Goal: Task Accomplishment & Management: Use online tool/utility

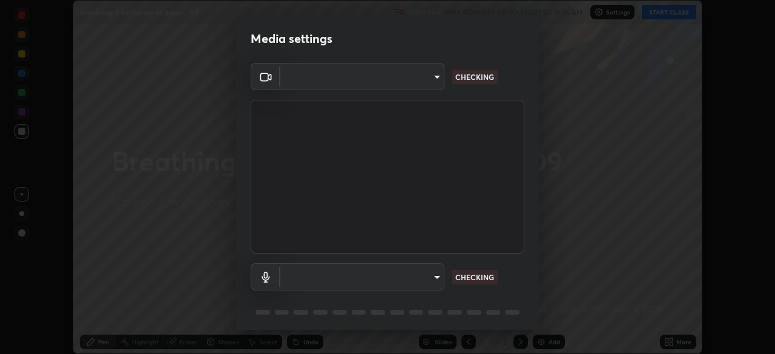
scroll to position [43, 0]
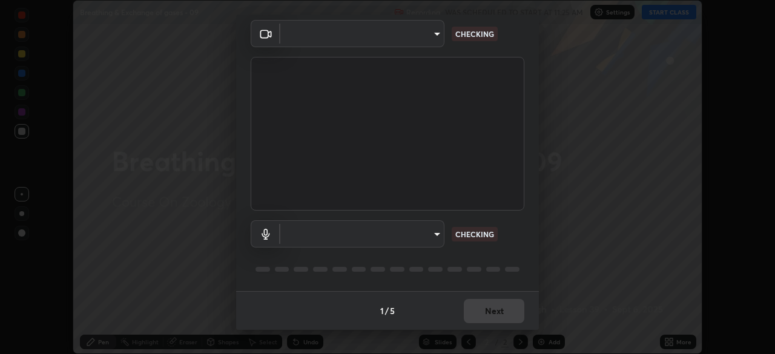
type input "c08bce05bf8d5aea718a1be68f52da0599af41aa0cc24399225b9d00f0db6711"
click at [425, 236] on body "Erase all Breathing & Exchange of gases - 09 Recording WAS SCHEDULED TO START A…" at bounding box center [387, 177] width 775 height 354
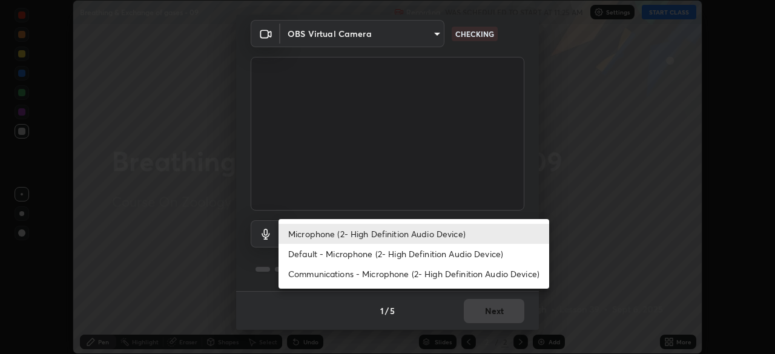
click at [465, 259] on li "Default - Microphone (2- High Definition Audio Device)" at bounding box center [414, 254] width 271 height 20
type input "default"
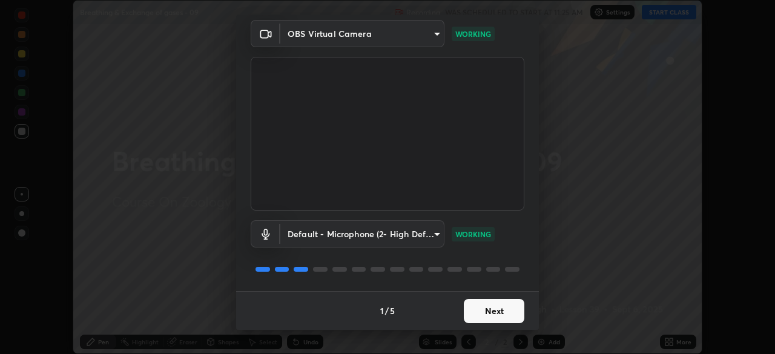
click at [490, 309] on button "Next" at bounding box center [494, 311] width 61 height 24
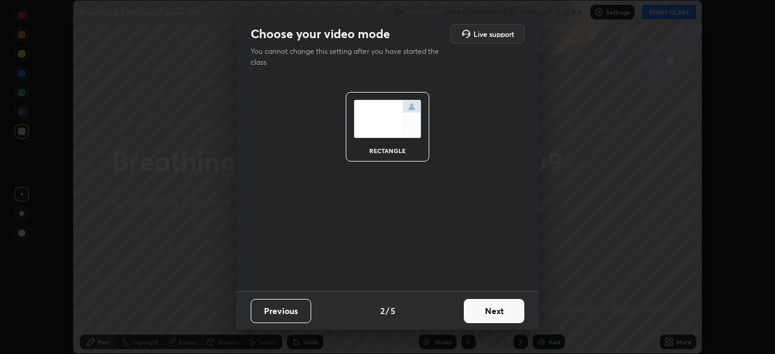
scroll to position [0, 0]
click at [491, 312] on button "Next" at bounding box center [494, 311] width 61 height 24
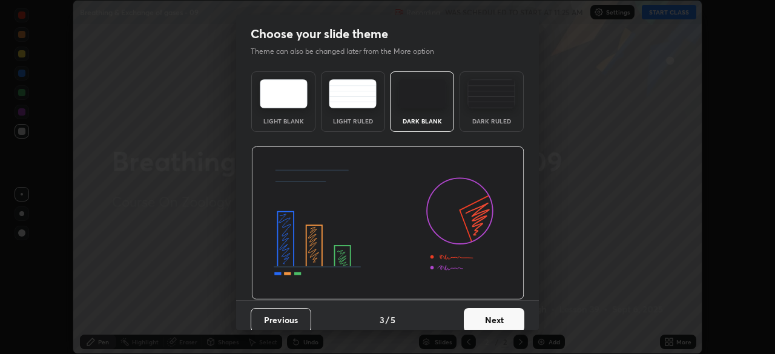
click at [491, 310] on button "Next" at bounding box center [494, 320] width 61 height 24
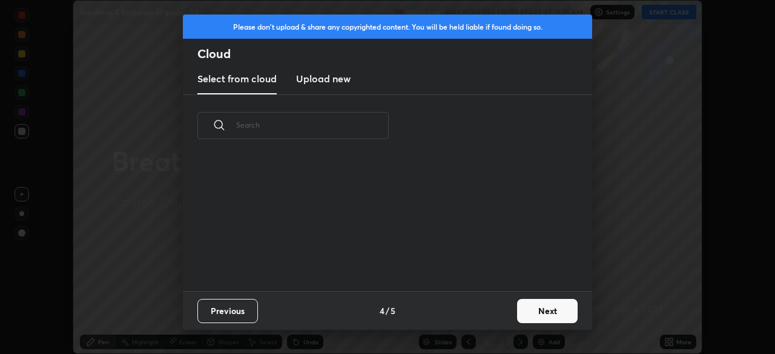
click at [522, 314] on button "Next" at bounding box center [547, 311] width 61 height 24
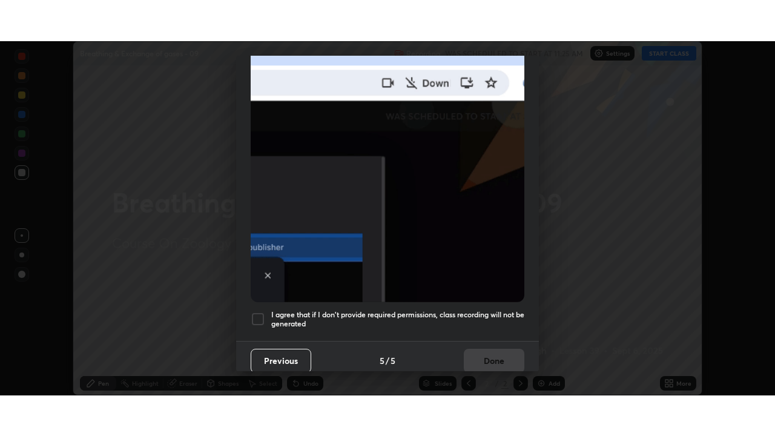
scroll to position [290, 0]
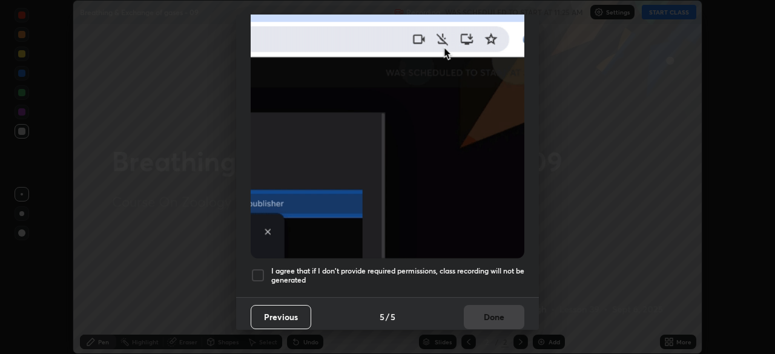
click at [460, 276] on h5 "I agree that if I don't provide required permissions, class recording will not …" at bounding box center [397, 275] width 253 height 19
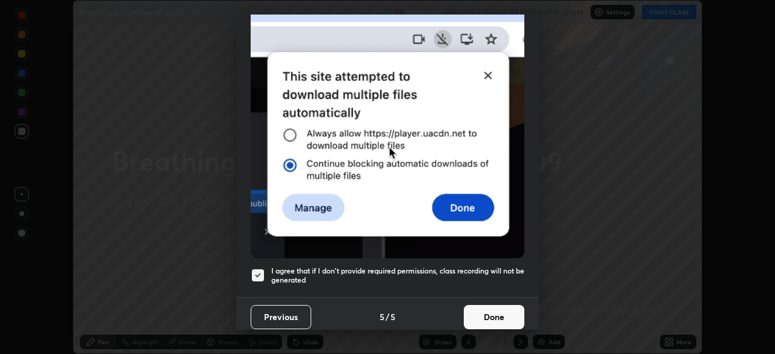
click at [473, 309] on button "Done" at bounding box center [494, 317] width 61 height 24
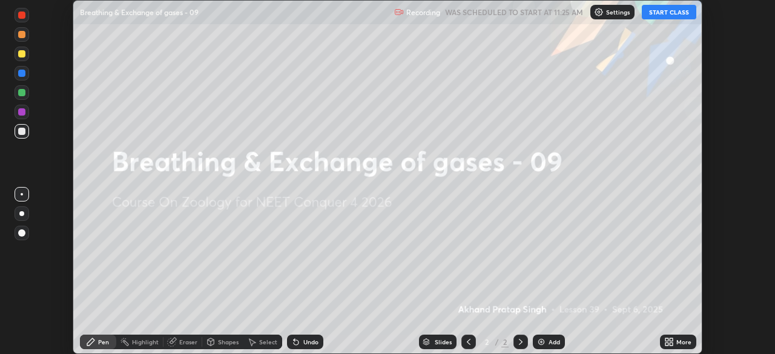
click at [657, 15] on button "START CLASS" at bounding box center [669, 12] width 55 height 15
click at [666, 339] on icon at bounding box center [667, 340] width 3 height 3
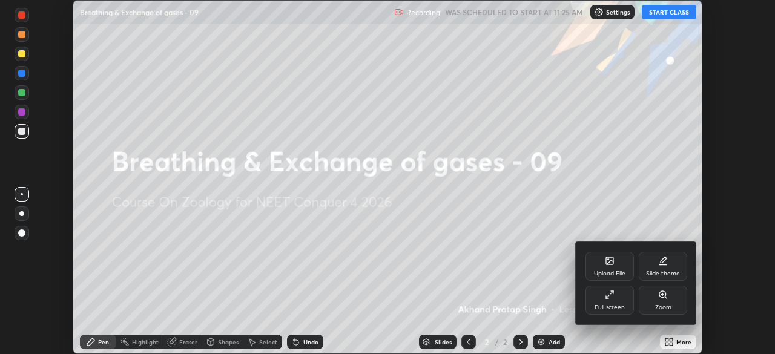
click at [611, 273] on div "Upload File" at bounding box center [609, 274] width 31 height 6
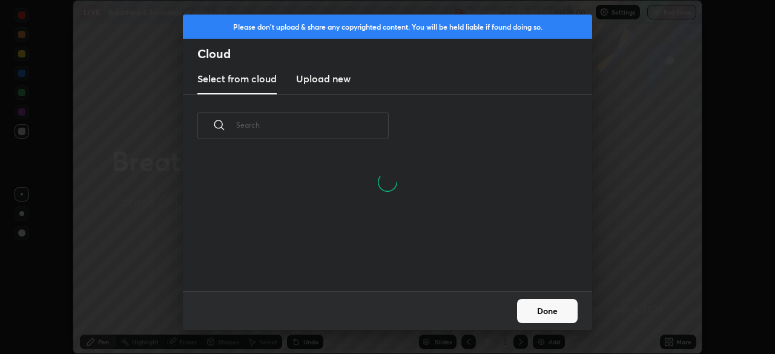
click at [333, 84] on h3 "Upload new" at bounding box center [323, 78] width 55 height 15
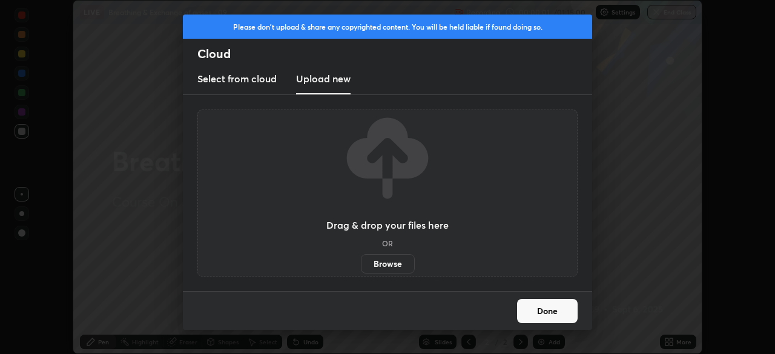
click at [396, 272] on label "Browse" at bounding box center [388, 263] width 54 height 19
click at [361, 272] on input "Browse" at bounding box center [361, 263] width 0 height 19
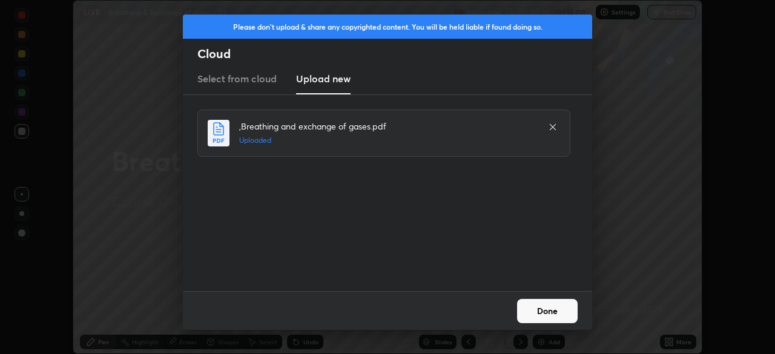
click at [554, 312] on button "Done" at bounding box center [547, 311] width 61 height 24
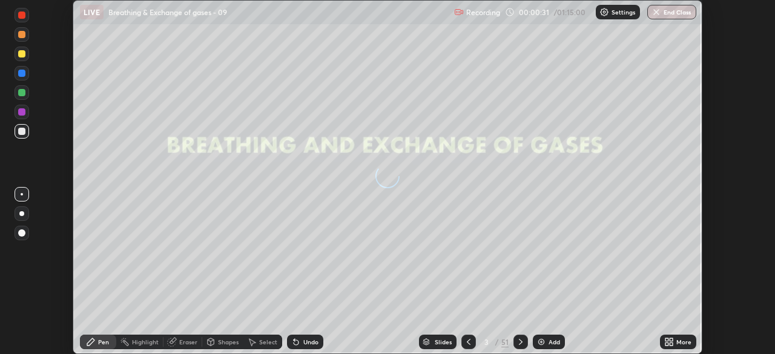
click at [666, 343] on icon at bounding box center [667, 344] width 3 height 3
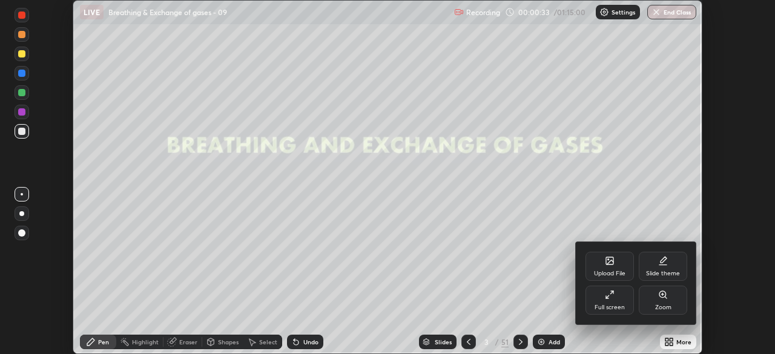
click at [610, 305] on div "Full screen" at bounding box center [610, 308] width 30 height 6
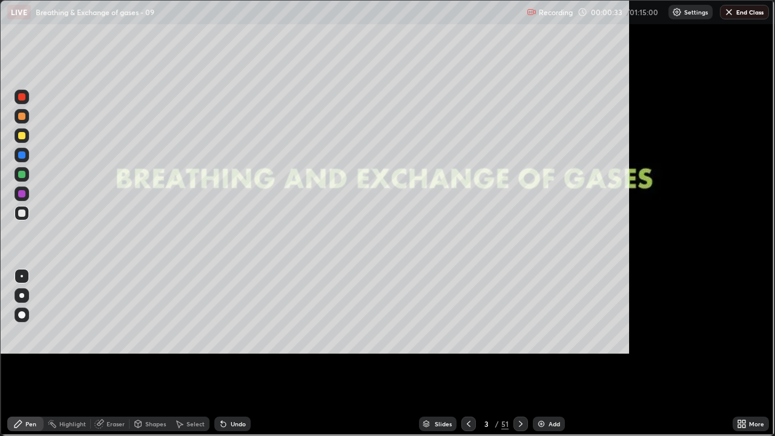
scroll to position [436, 775]
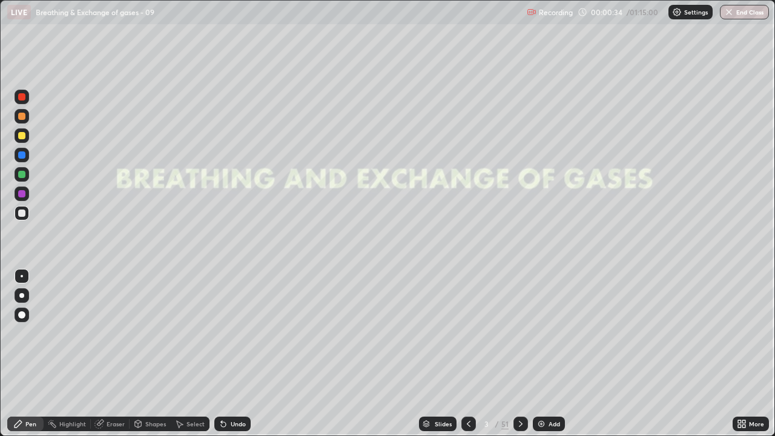
click at [440, 354] on div "Slides" at bounding box center [443, 424] width 17 height 6
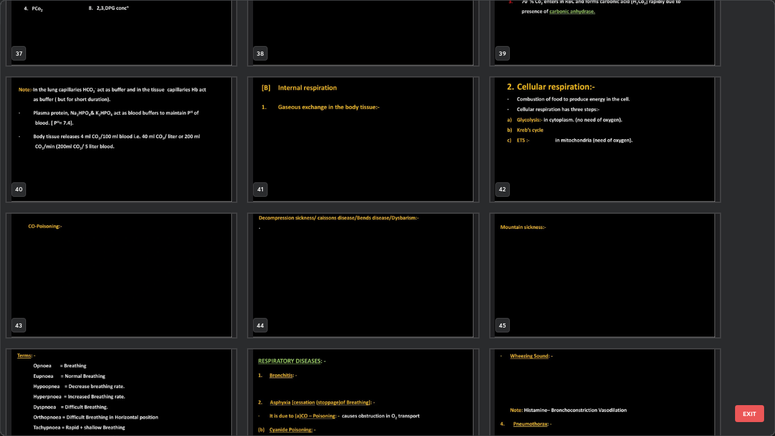
scroll to position [1696, 0]
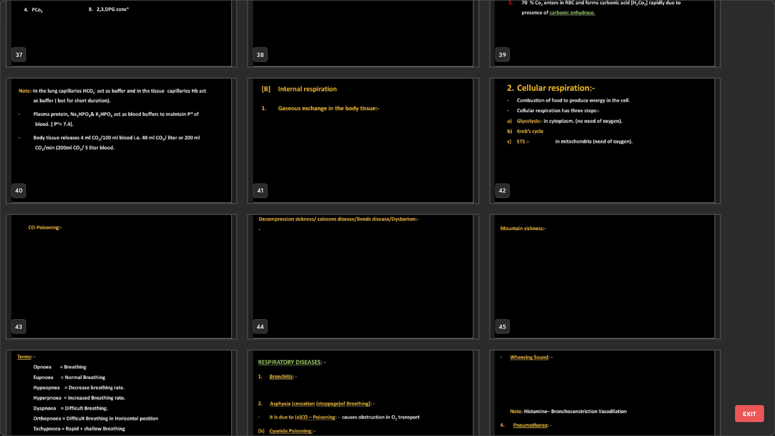
click at [544, 262] on img "grid" at bounding box center [606, 277] width 230 height 124
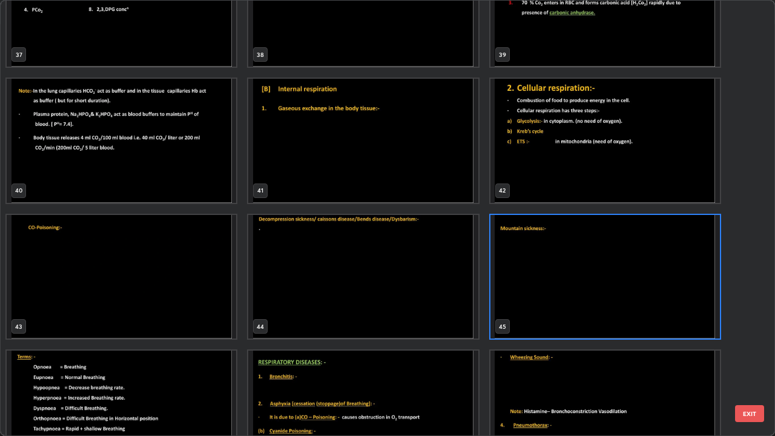
click at [548, 268] on img "grid" at bounding box center [606, 277] width 230 height 124
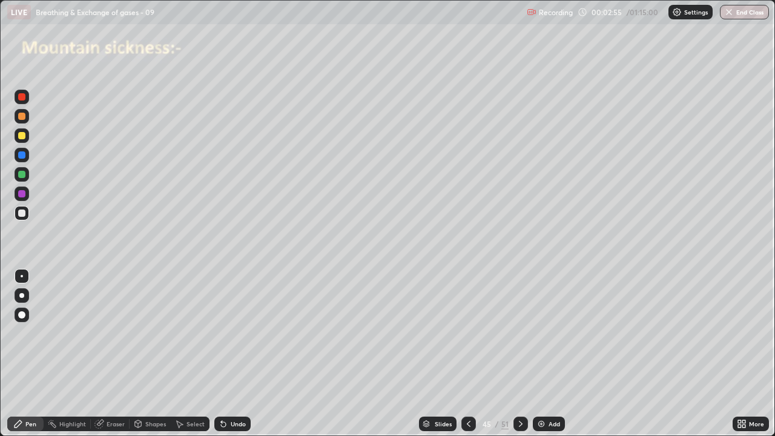
click at [520, 354] on icon at bounding box center [521, 424] width 10 height 10
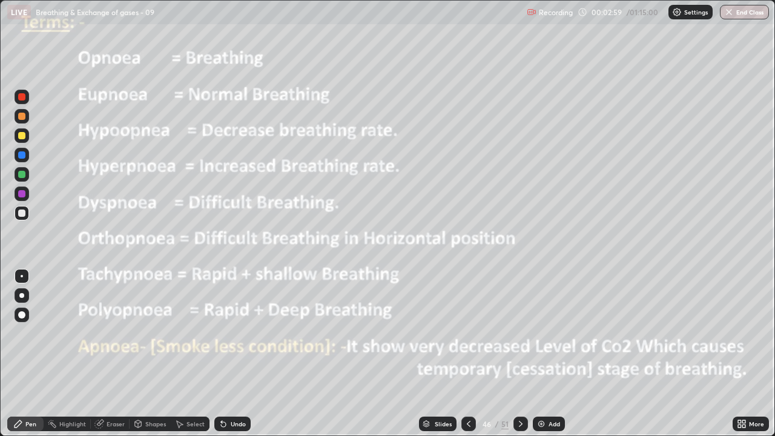
click at [25, 102] on div at bounding box center [22, 97] width 15 height 15
click at [522, 354] on div at bounding box center [521, 424] width 15 height 15
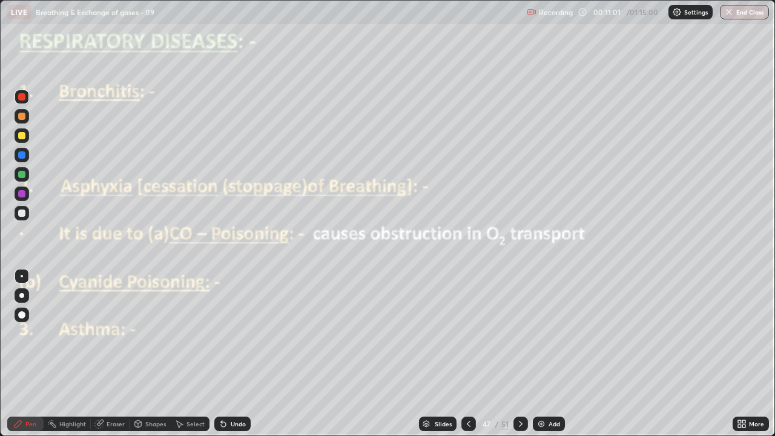
click at [521, 354] on icon at bounding box center [521, 424] width 10 height 10
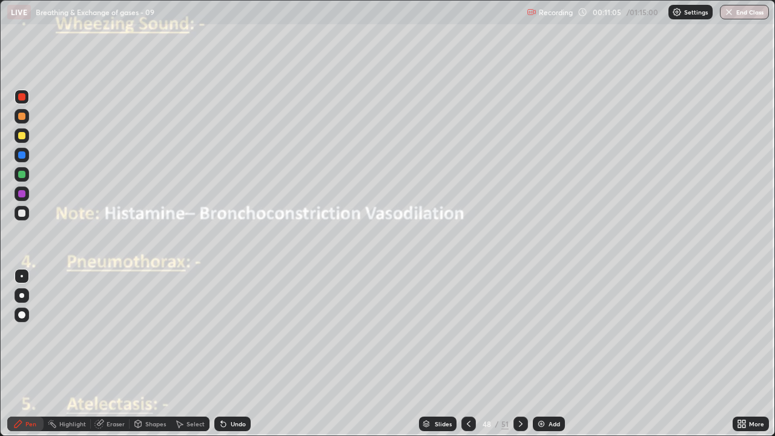
click at [468, 354] on icon at bounding box center [469, 424] width 10 height 10
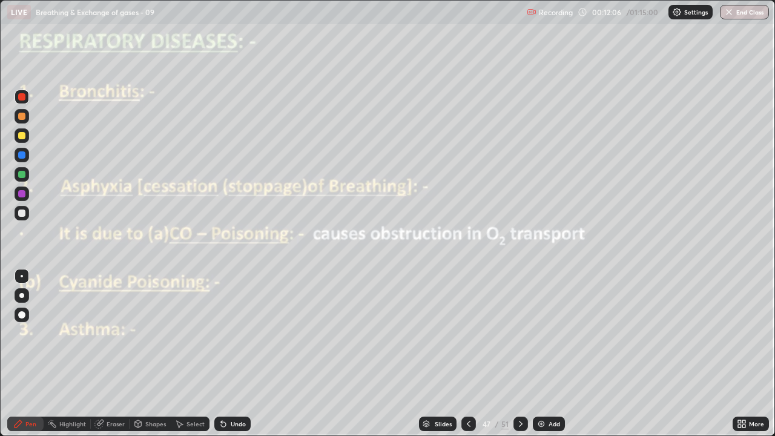
click at [22, 214] on div at bounding box center [21, 213] width 7 height 7
click at [23, 215] on div at bounding box center [21, 213] width 7 height 7
click at [19, 216] on div at bounding box center [21, 213] width 7 height 7
click at [248, 354] on div "Undo" at bounding box center [232, 424] width 36 height 15
click at [223, 354] on icon at bounding box center [223, 424] width 5 height 5
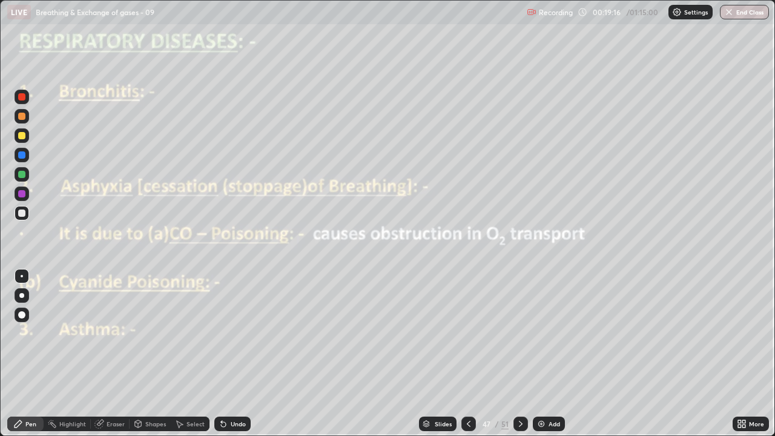
click at [240, 354] on div "Undo" at bounding box center [238, 424] width 15 height 6
click at [222, 354] on icon at bounding box center [223, 424] width 5 height 5
click at [520, 354] on icon at bounding box center [521, 424] width 10 height 10
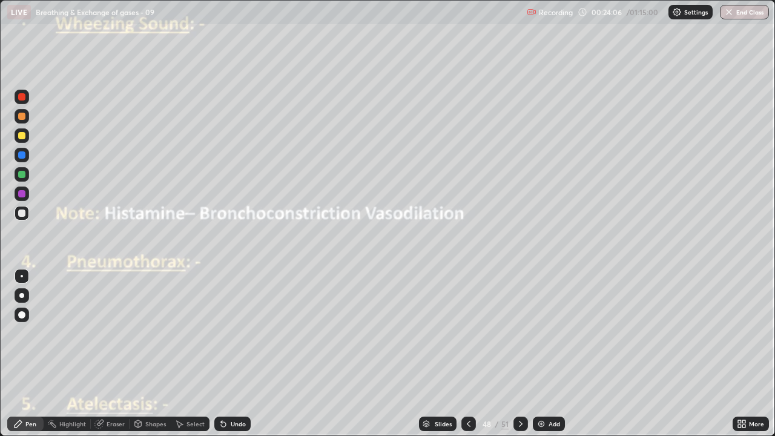
click at [24, 216] on div at bounding box center [21, 213] width 7 height 7
click at [242, 354] on div "Undo" at bounding box center [232, 424] width 36 height 15
click at [240, 354] on div "Undo" at bounding box center [238, 424] width 15 height 6
click at [236, 354] on div "Undo" at bounding box center [238, 424] width 15 height 6
click at [237, 354] on div "Undo" at bounding box center [238, 424] width 15 height 6
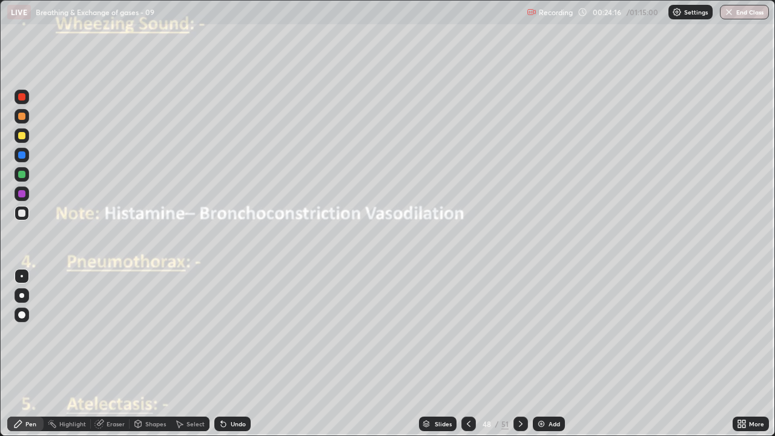
click at [237, 354] on div "Undo" at bounding box center [238, 424] width 15 height 6
click at [234, 354] on div "Undo" at bounding box center [232, 424] width 36 height 15
click at [24, 196] on div at bounding box center [21, 193] width 7 height 7
click at [23, 214] on div at bounding box center [21, 213] width 7 height 7
click at [22, 276] on div at bounding box center [22, 276] width 2 height 2
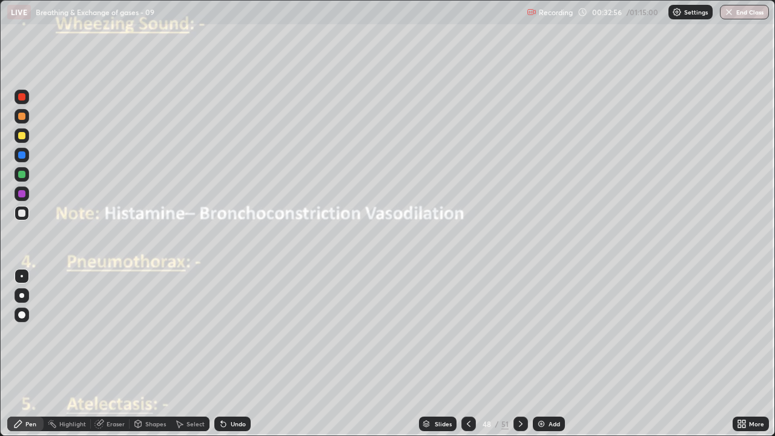
click at [21, 277] on div at bounding box center [22, 276] width 2 height 2
click at [234, 354] on div "Undo" at bounding box center [238, 424] width 15 height 6
click at [228, 354] on div "Undo" at bounding box center [232, 424] width 36 height 15
click at [235, 354] on div "Undo" at bounding box center [232, 424] width 36 height 15
click at [520, 354] on icon at bounding box center [521, 424] width 10 height 10
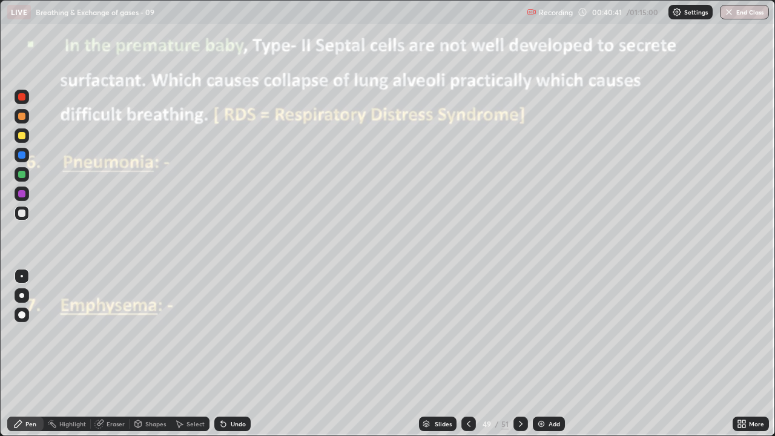
click at [22, 98] on div at bounding box center [21, 96] width 7 height 7
click at [22, 215] on div at bounding box center [21, 213] width 7 height 7
click at [23, 156] on div at bounding box center [21, 154] width 7 height 7
click at [32, 354] on div "Pen" at bounding box center [25, 424] width 36 height 15
click at [23, 216] on div at bounding box center [21, 213] width 7 height 7
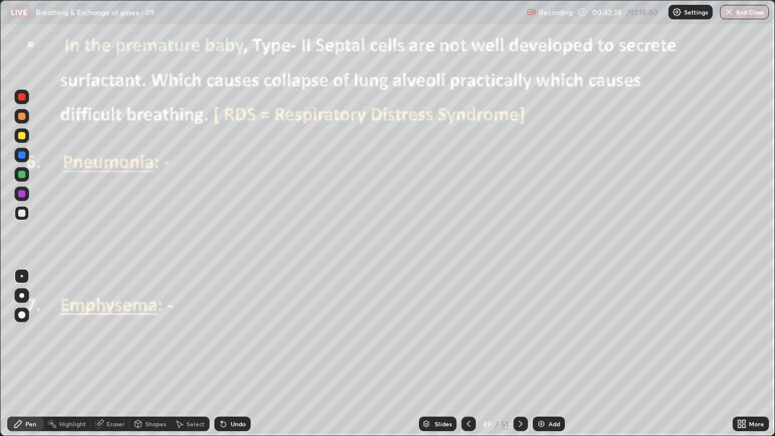
click at [223, 354] on icon at bounding box center [223, 424] width 5 height 5
click at [231, 354] on div "Undo" at bounding box center [238, 424] width 15 height 6
click at [232, 354] on div "Undo" at bounding box center [232, 424] width 36 height 15
click at [231, 354] on div "Undo" at bounding box center [232, 424] width 36 height 15
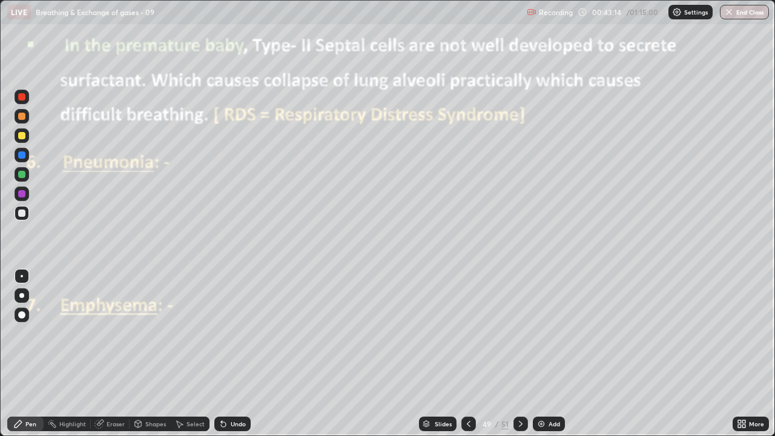
click at [228, 354] on div "Undo" at bounding box center [232, 424] width 36 height 15
click at [22, 194] on div at bounding box center [21, 193] width 7 height 7
click at [22, 177] on div at bounding box center [21, 174] width 7 height 7
click at [22, 214] on div at bounding box center [21, 213] width 7 height 7
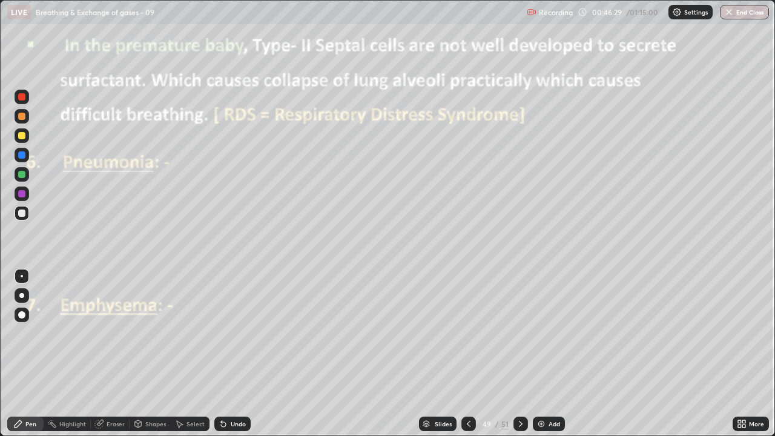
click at [224, 354] on icon at bounding box center [224, 424] width 10 height 10
click at [223, 354] on div "Undo" at bounding box center [232, 424] width 36 height 15
click at [118, 354] on div "Eraser" at bounding box center [116, 424] width 18 height 6
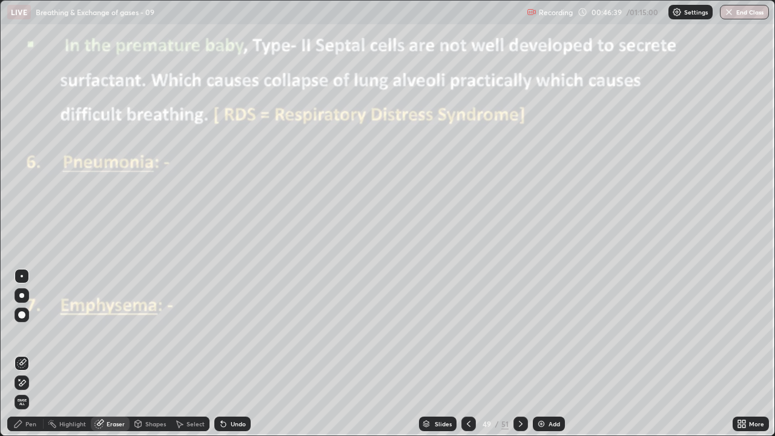
click at [19, 354] on icon at bounding box center [19, 379] width 1 height 1
click at [32, 354] on div "Pen" at bounding box center [30, 424] width 11 height 6
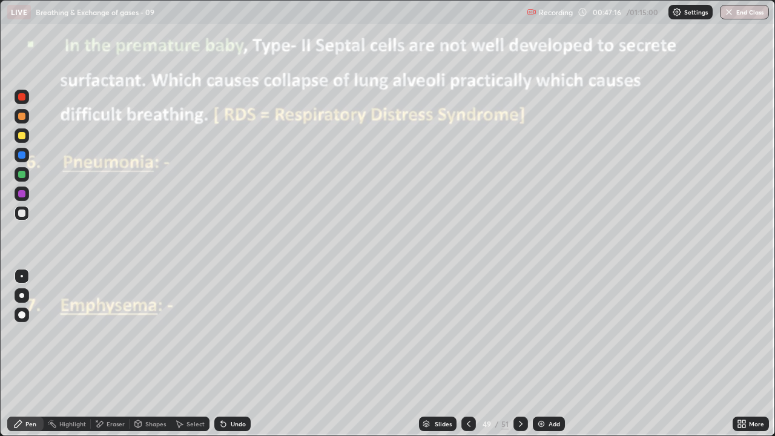
click at [234, 354] on div "Undo" at bounding box center [238, 424] width 15 height 6
click at [235, 354] on div "Undo" at bounding box center [232, 424] width 36 height 15
click at [520, 354] on icon at bounding box center [521, 424] width 10 height 10
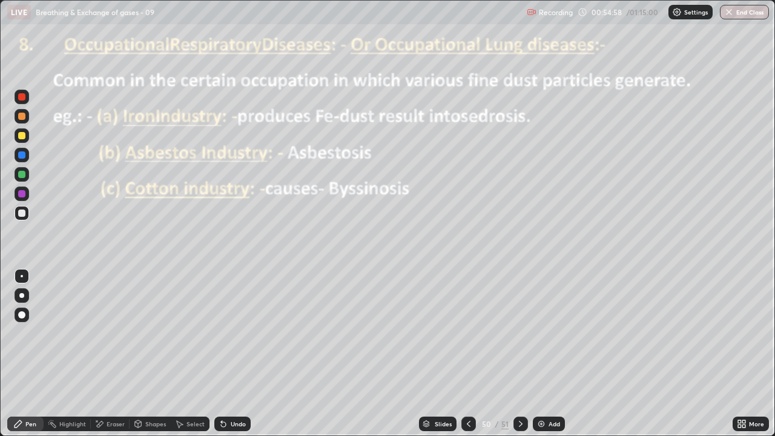
click at [23, 103] on div at bounding box center [22, 97] width 15 height 15
click at [520, 354] on icon at bounding box center [521, 424] width 10 height 10
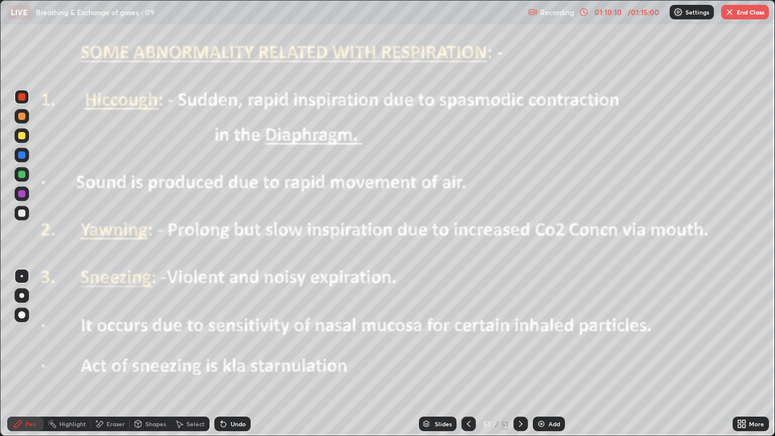
click at [743, 10] on button "End Class" at bounding box center [745, 12] width 48 height 15
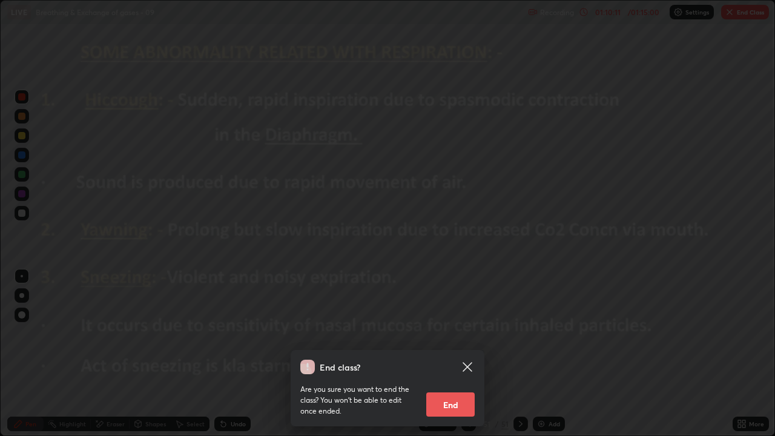
click at [440, 354] on button "End" at bounding box center [450, 404] width 48 height 24
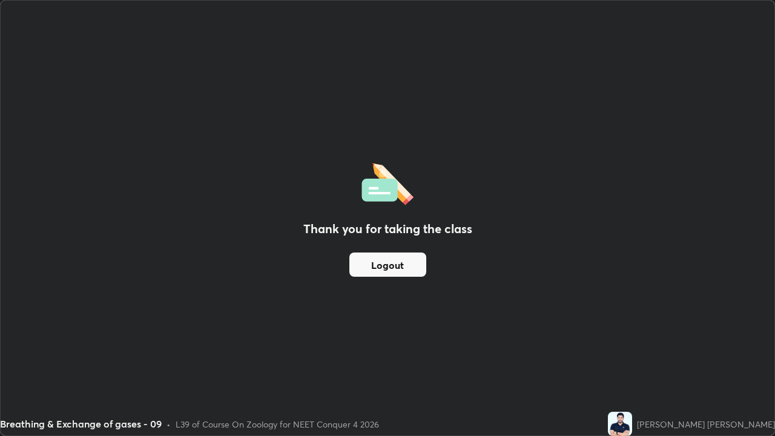
click at [394, 266] on button "Logout" at bounding box center [387, 265] width 77 height 24
